Goal: Transaction & Acquisition: Purchase product/service

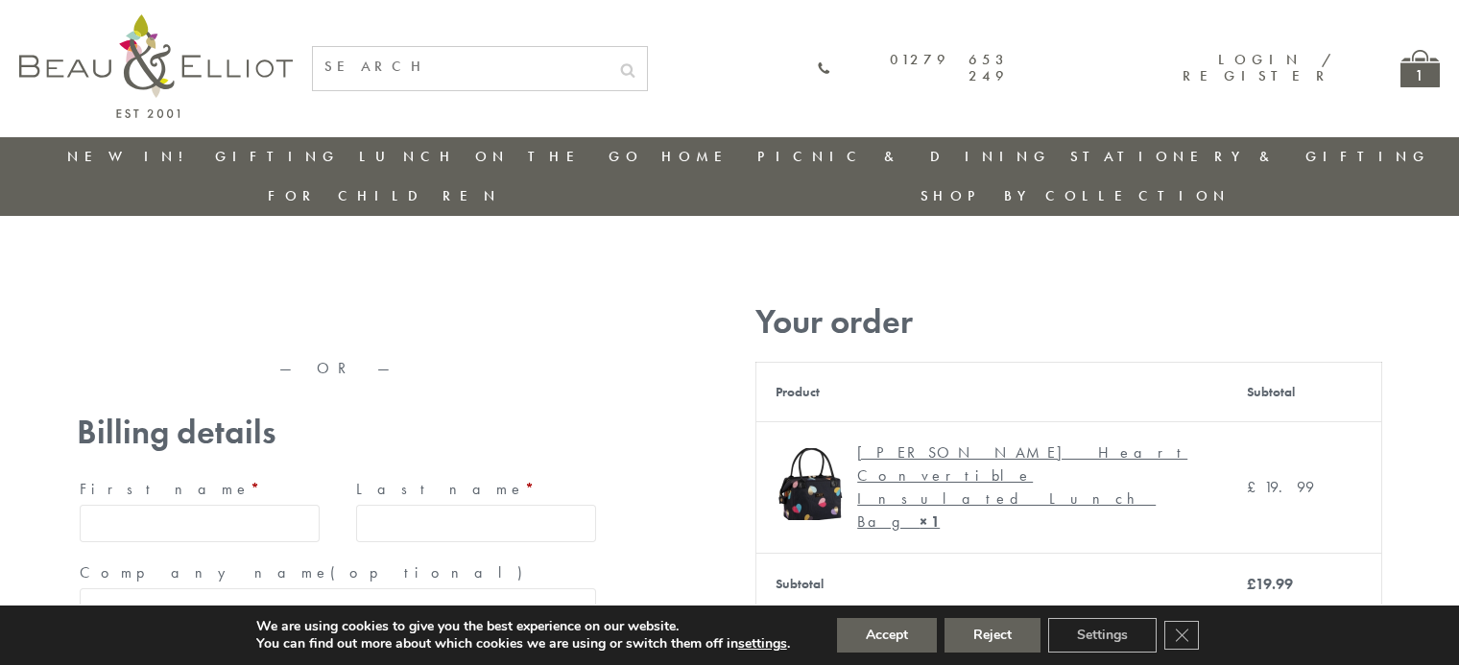
type input "maria33@yahoo.com"
type input "Maria"
type input "Williams"
type input "23, Scottsdale, Happytown"
type input "London"
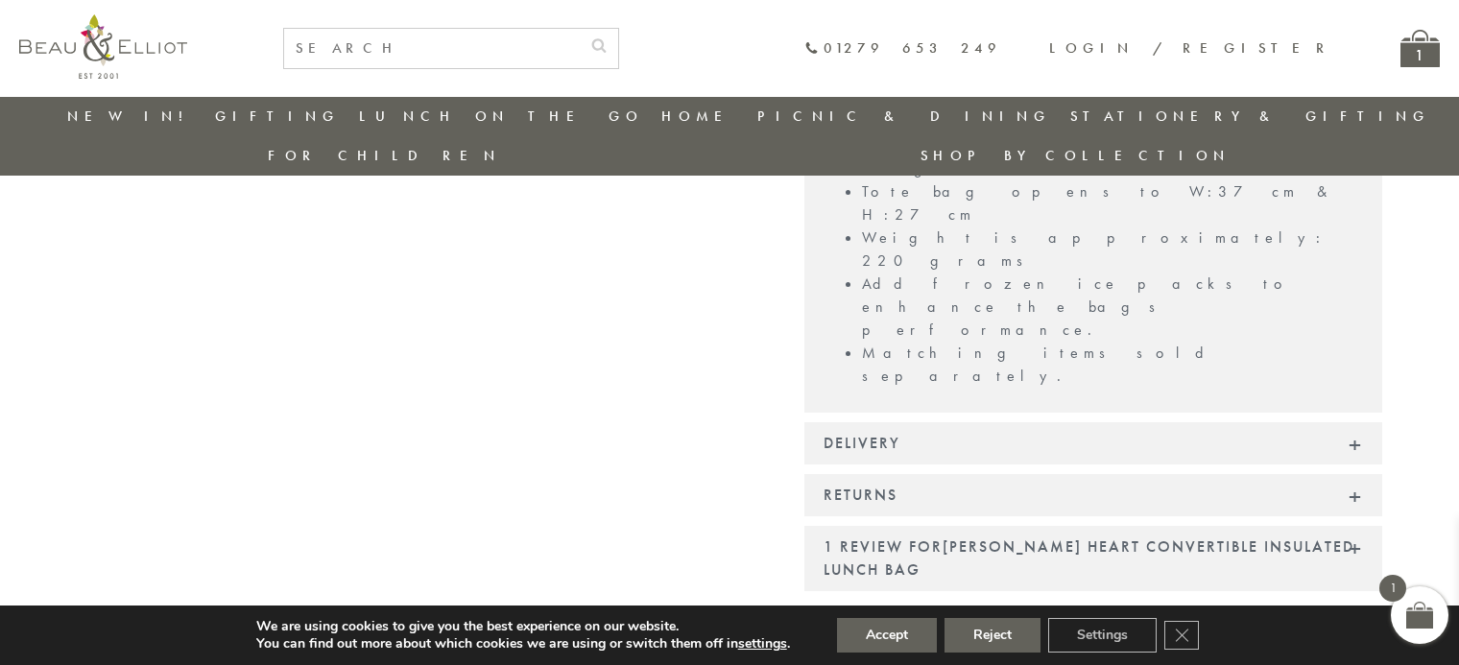
scroll to position [1643, 0]
